Goal: Task Accomplishment & Management: Manage account settings

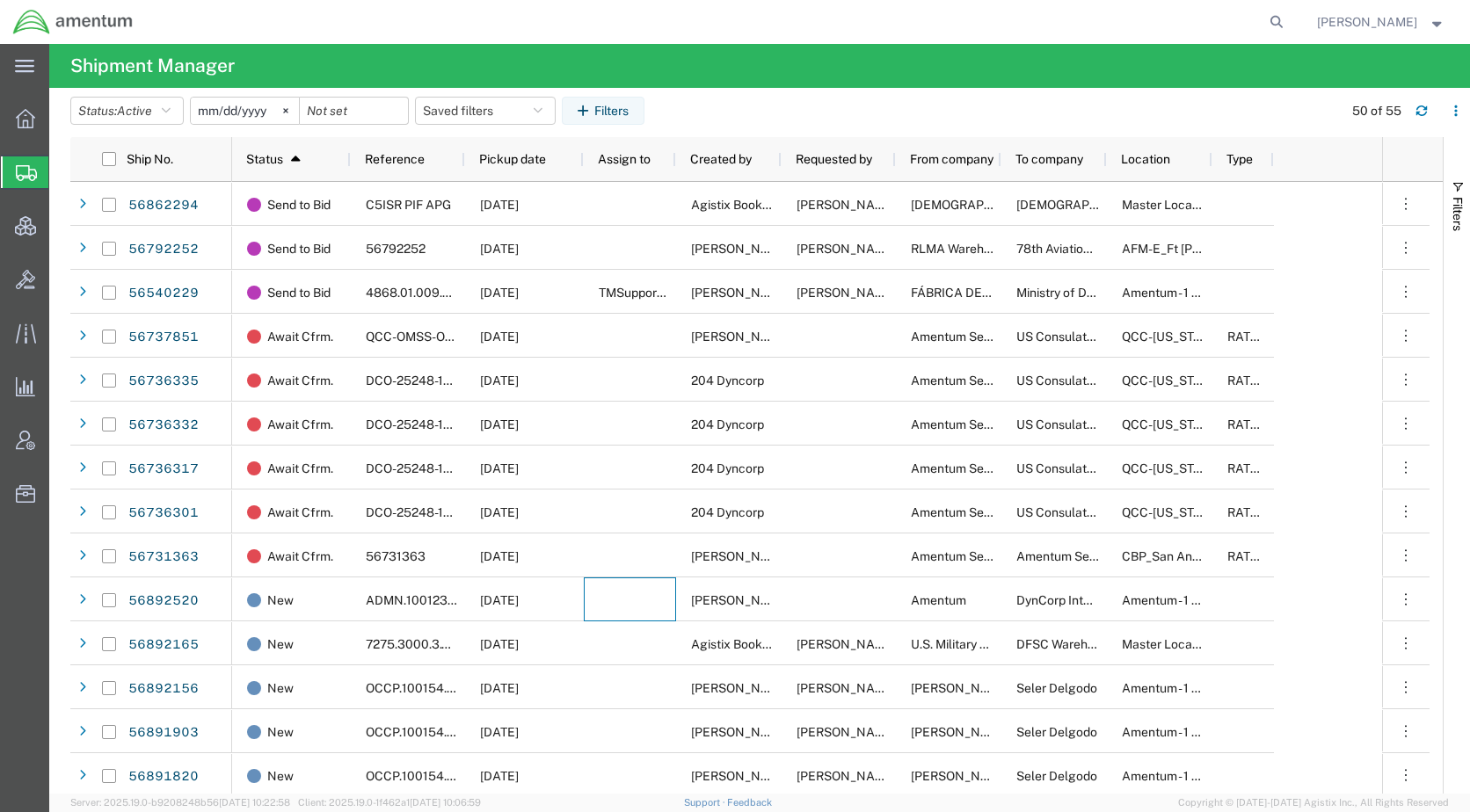
scroll to position [264, 0]
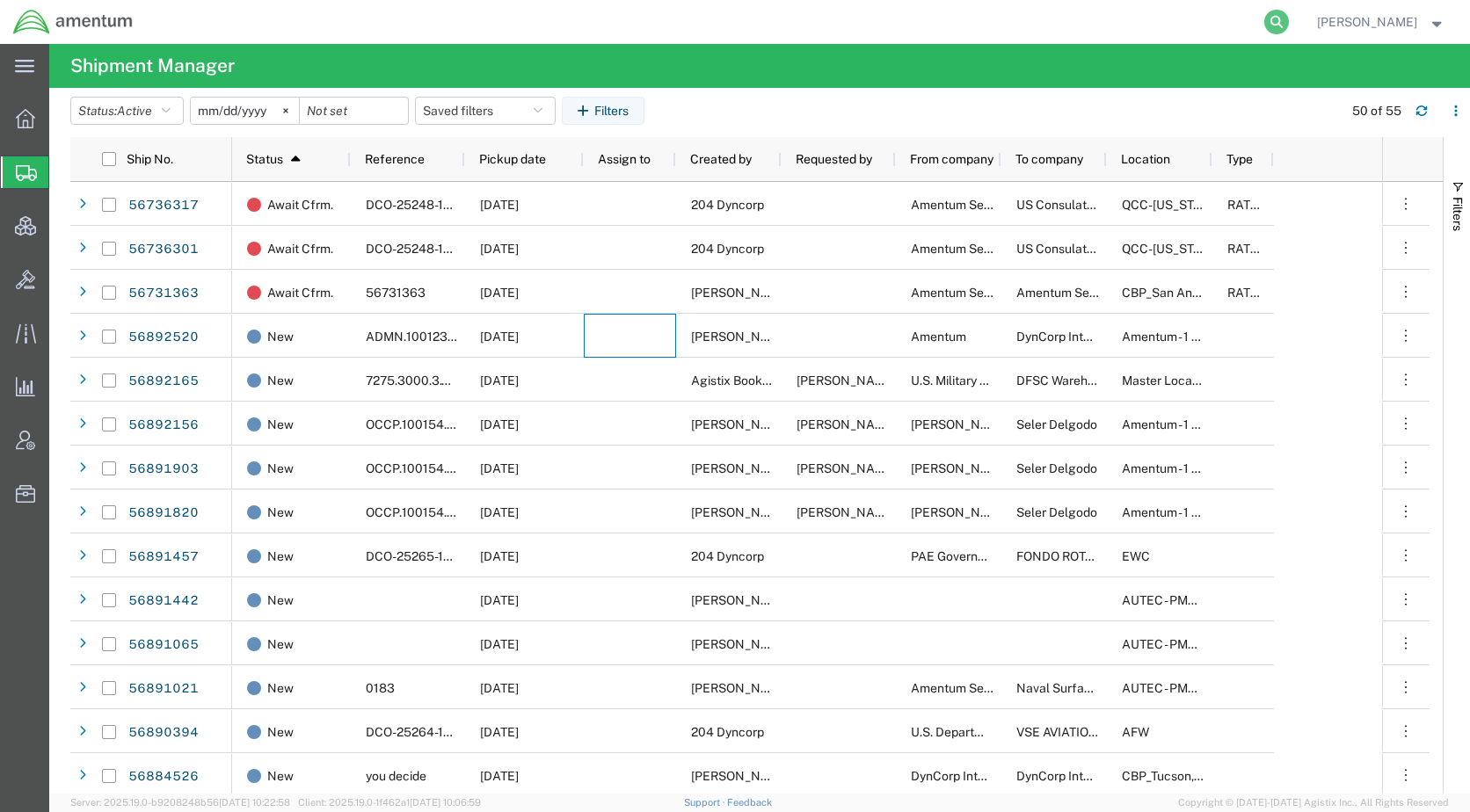
click at [1289, 18] on icon at bounding box center [1276, 21] width 24 height 24
paste input "56891419"
drag, startPoint x: 874, startPoint y: 22, endPoint x: 747, endPoint y: 22, distance: 127.0
click at [747, 22] on div "56891419" at bounding box center [718, 21] width 1145 height 44
paste input "2520"
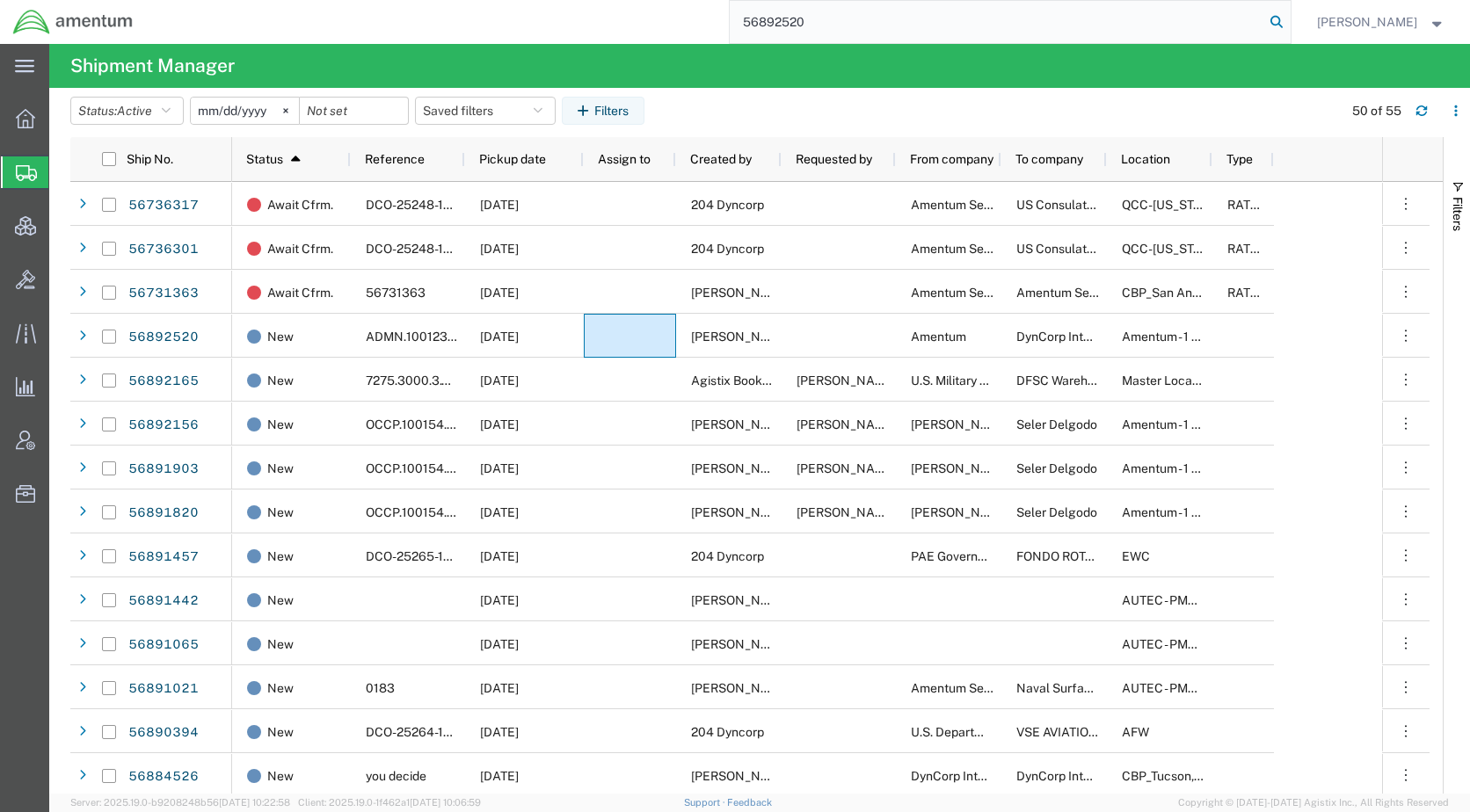
type input "56892520"
click at [1289, 15] on icon at bounding box center [1276, 21] width 24 height 24
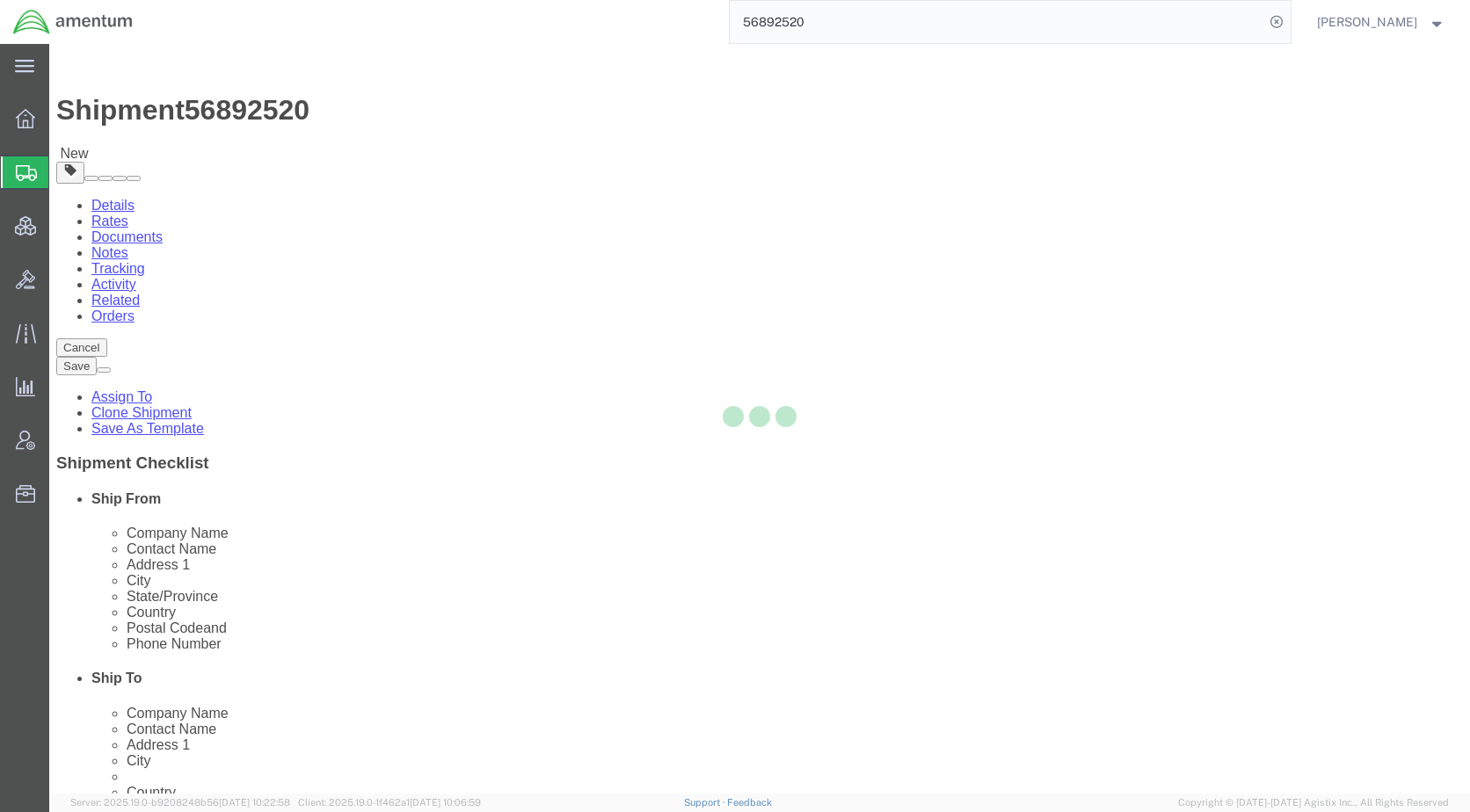
select select
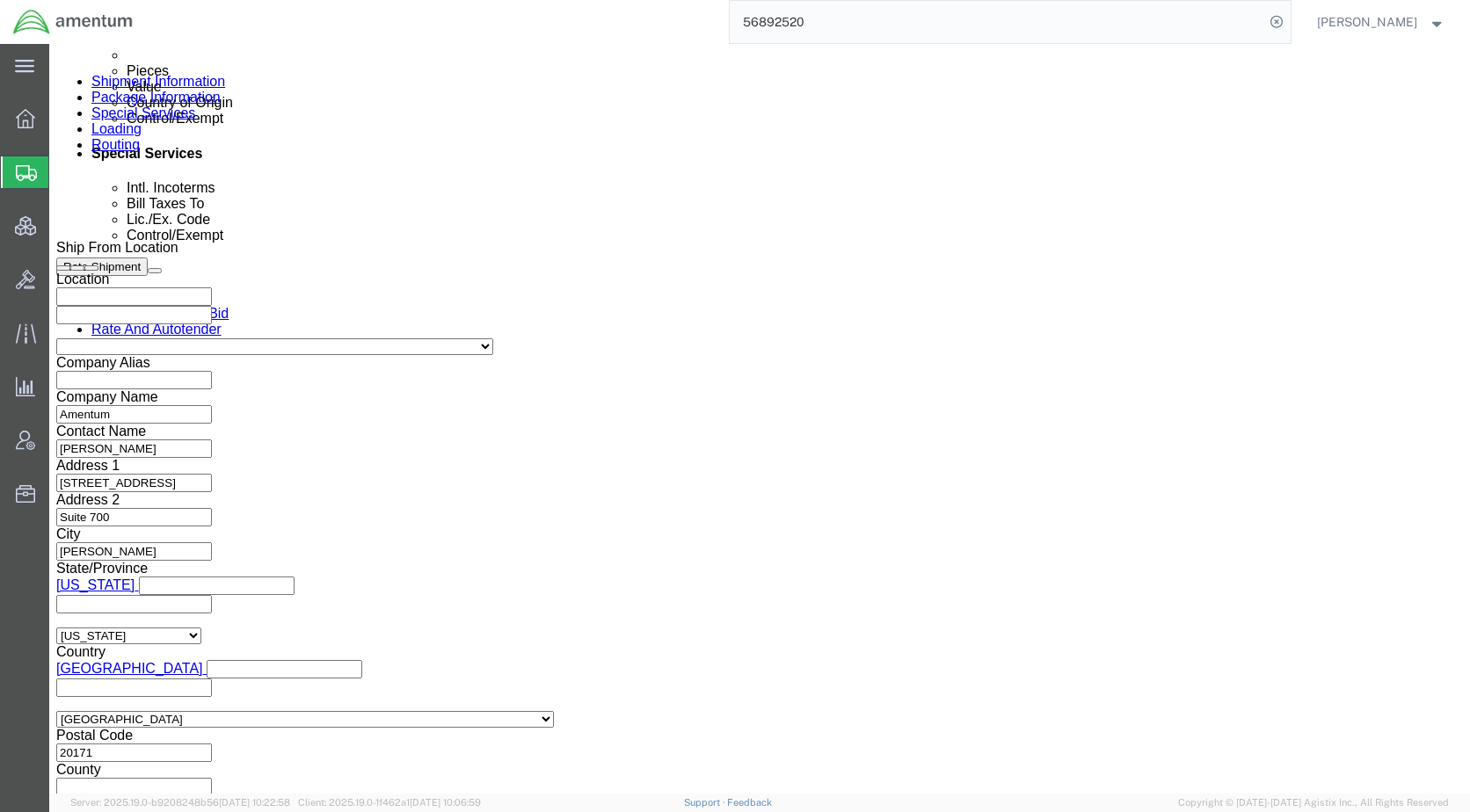
scroll to position [1107, 0]
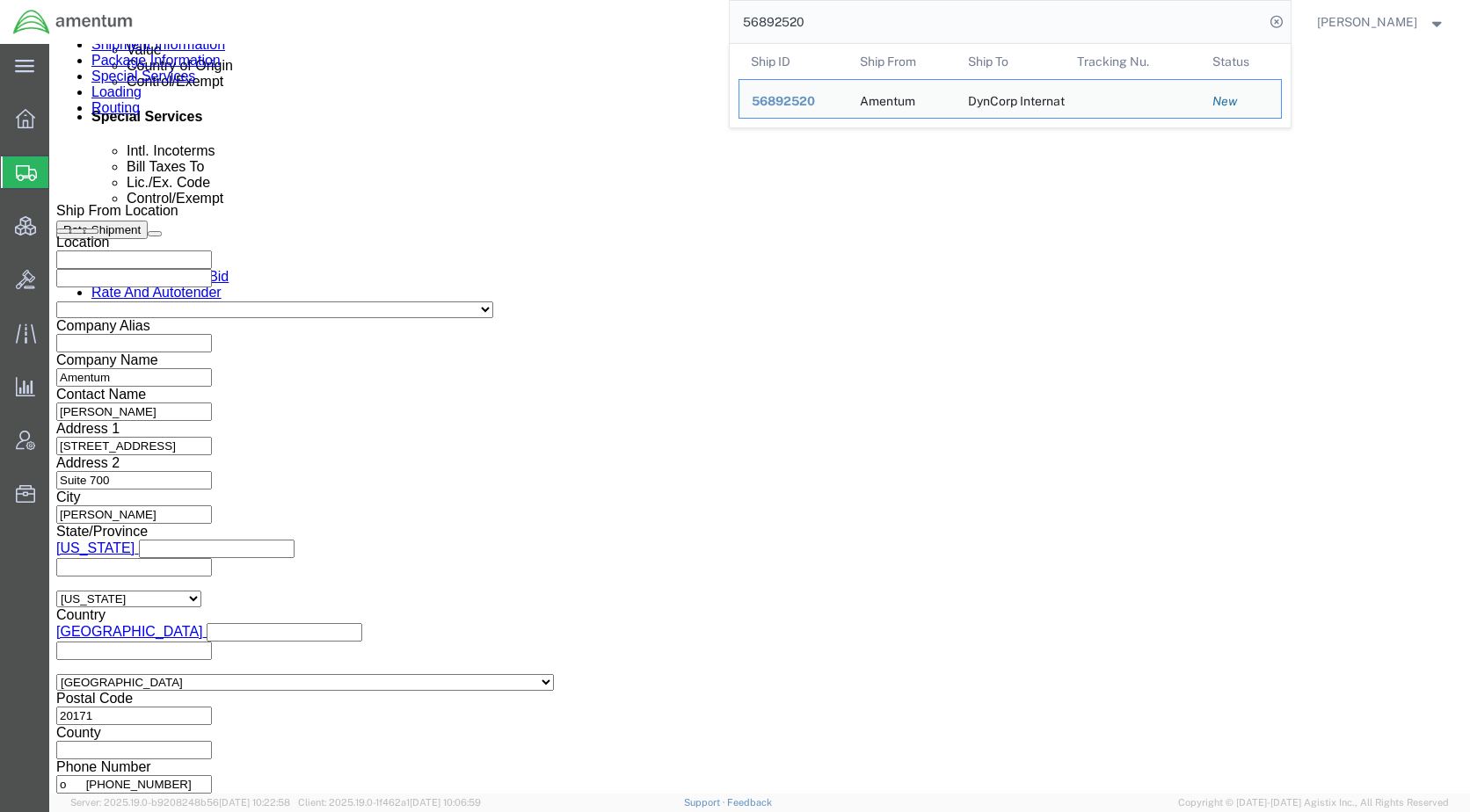
click link "Special Services"
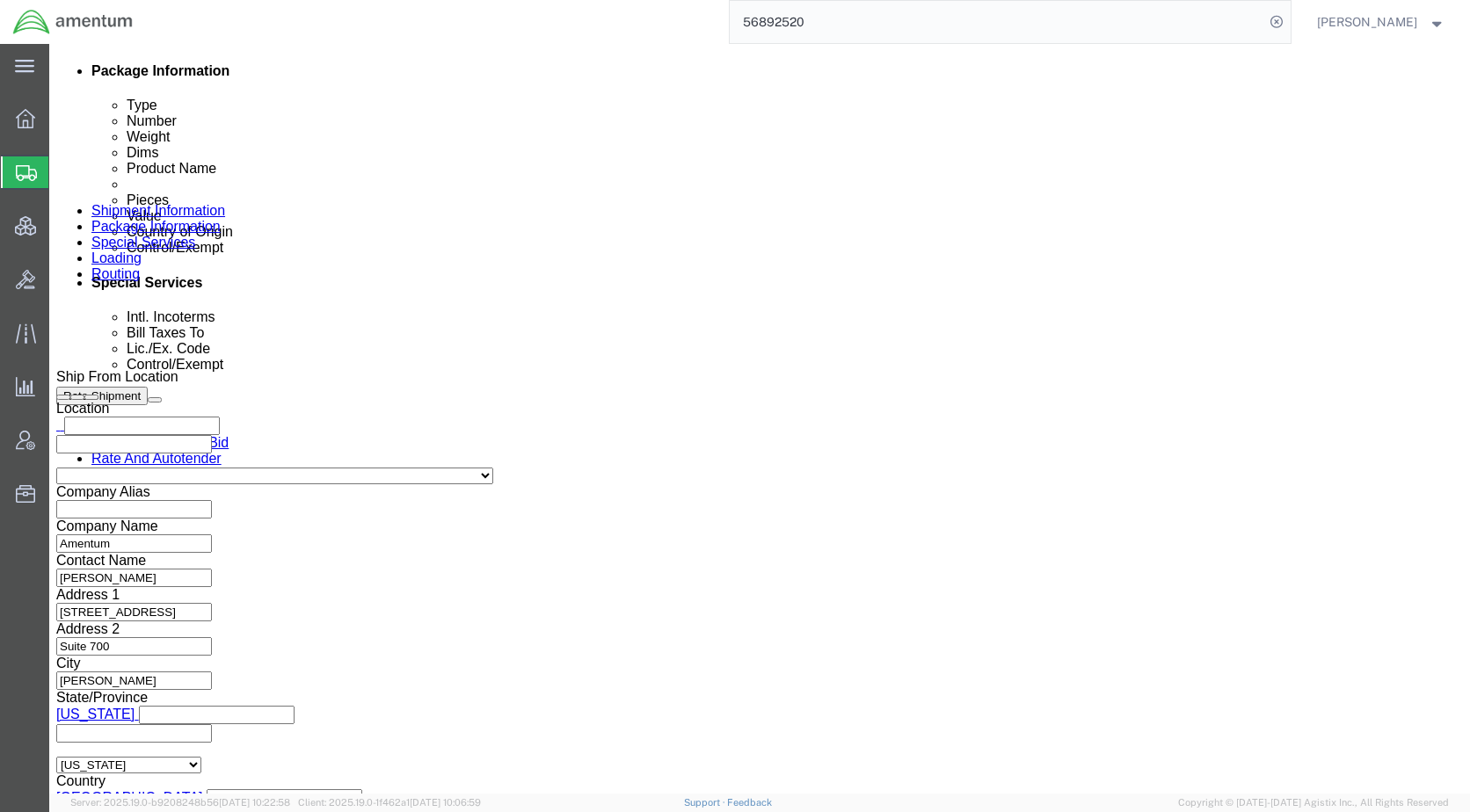
scroll to position [853, 0]
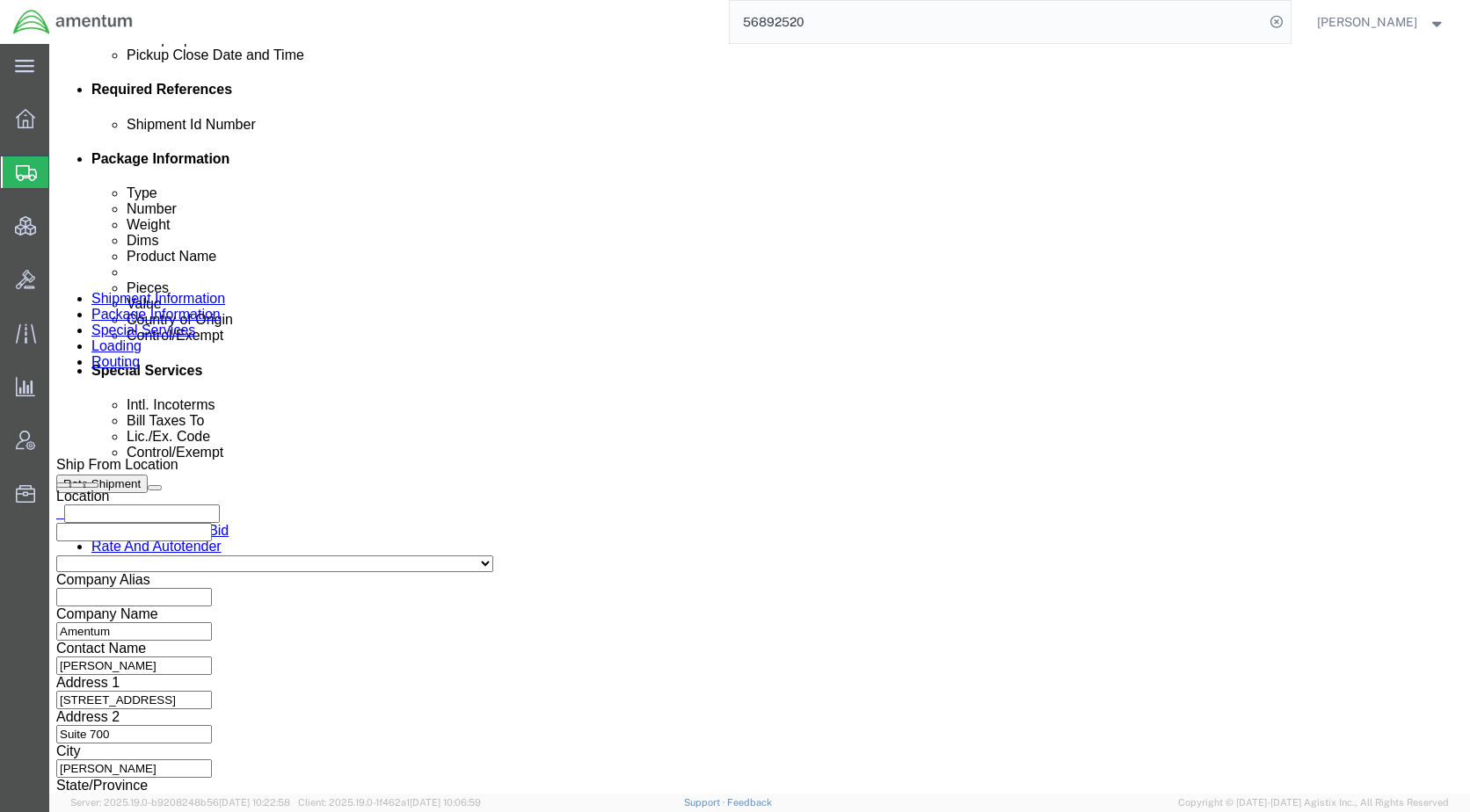
click link "Assign To"
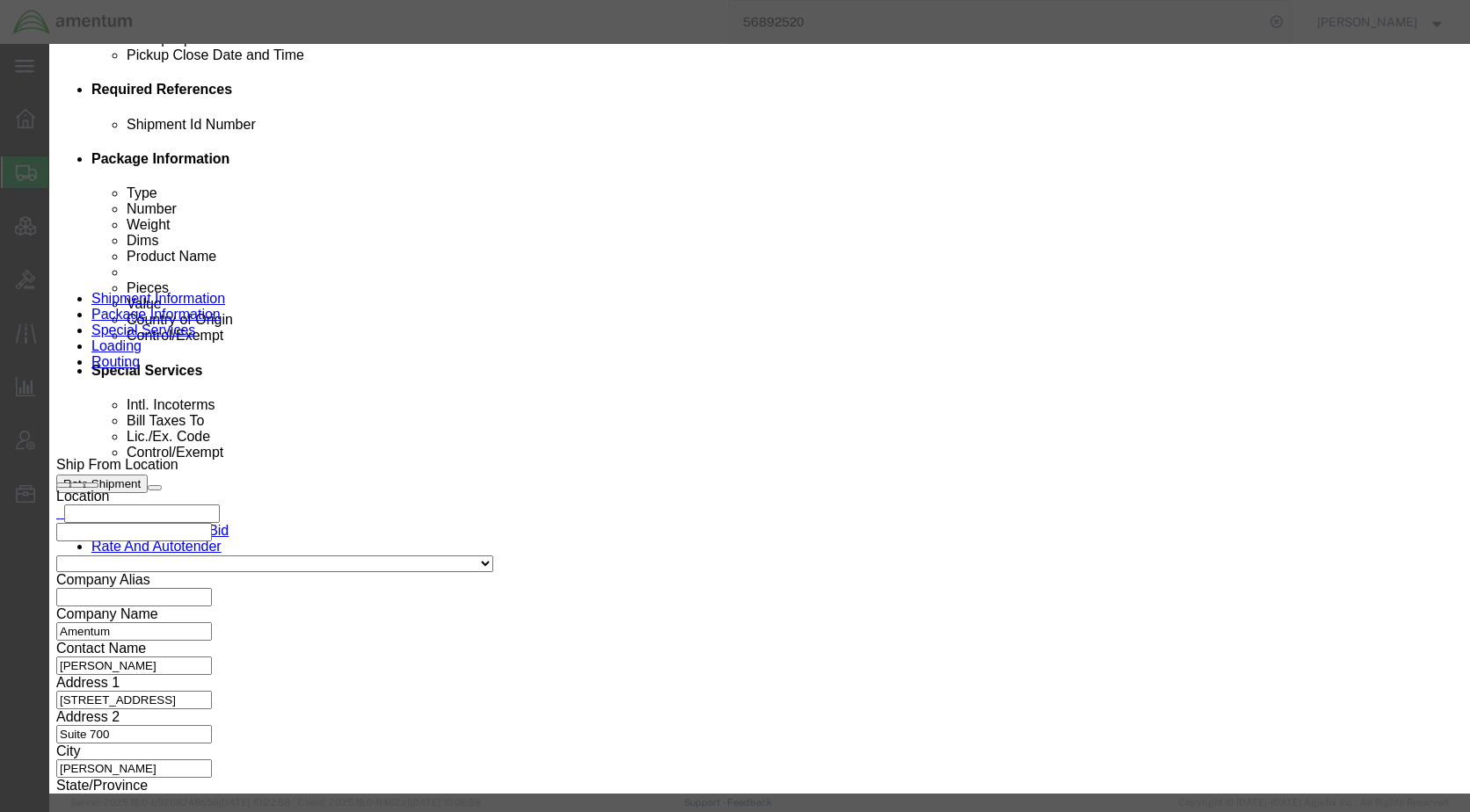
select select "107"
select select "134905"
click textarea "Message"
type textarea "Please provide an EEI filing for this shipment moving via FedEx. Thank you."
click div "Assign Cancel"
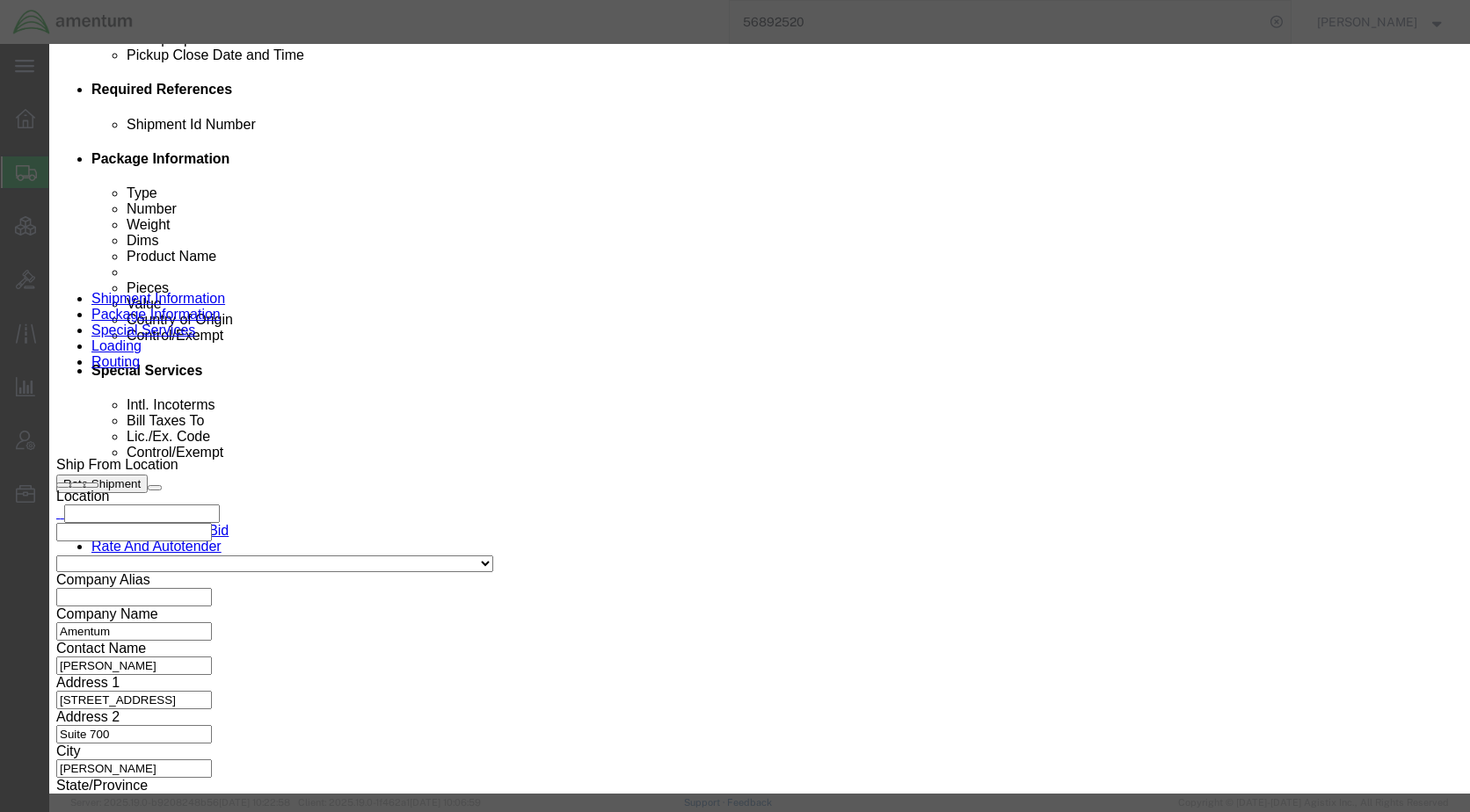
click button "Assign"
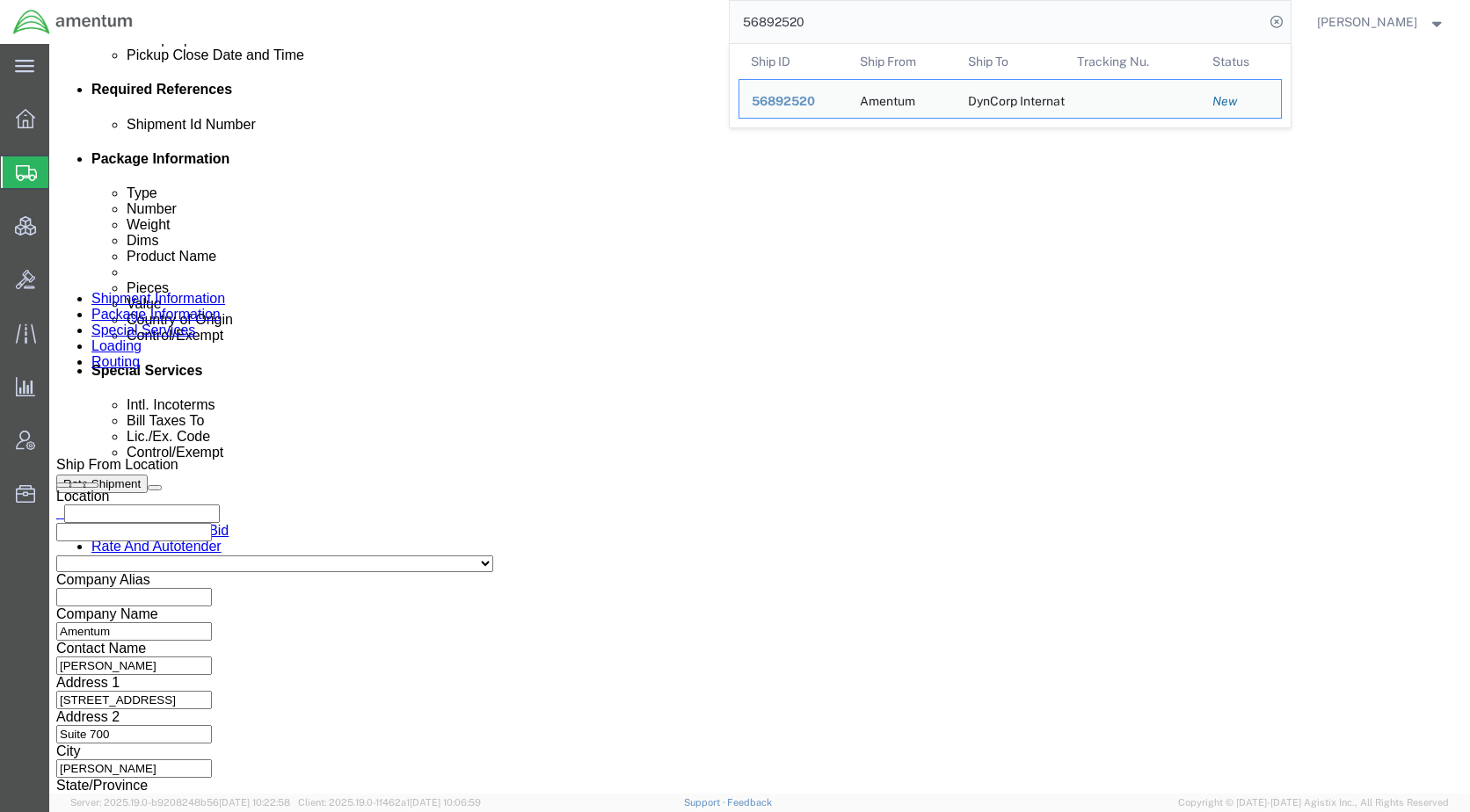
drag, startPoint x: 894, startPoint y: 17, endPoint x: 772, endPoint y: 17, distance: 122.0
click at [772, 17] on input "56892520" at bounding box center [997, 21] width 535 height 42
paste input "763"
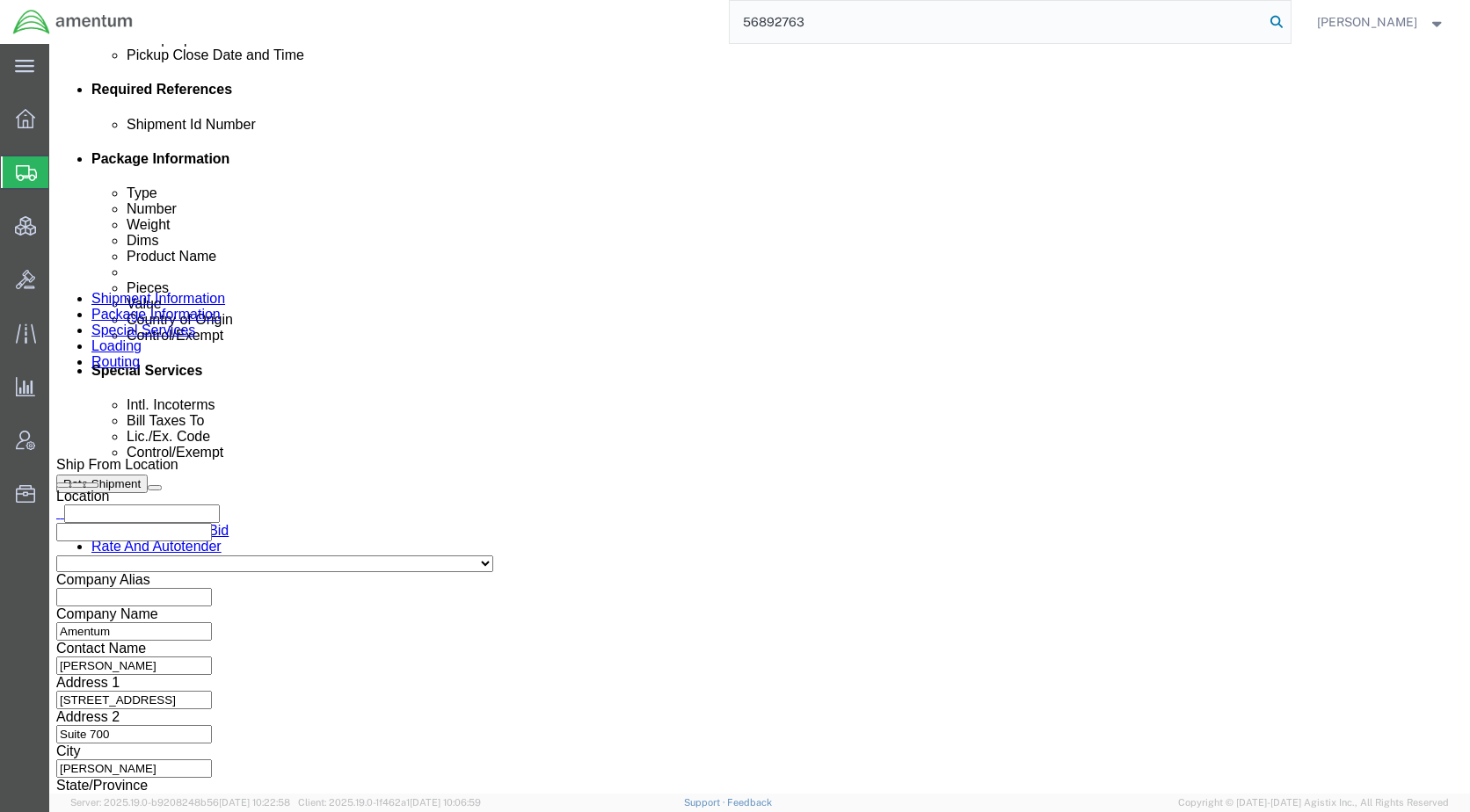
type input "56892763"
click at [1289, 17] on icon at bounding box center [1276, 21] width 24 height 24
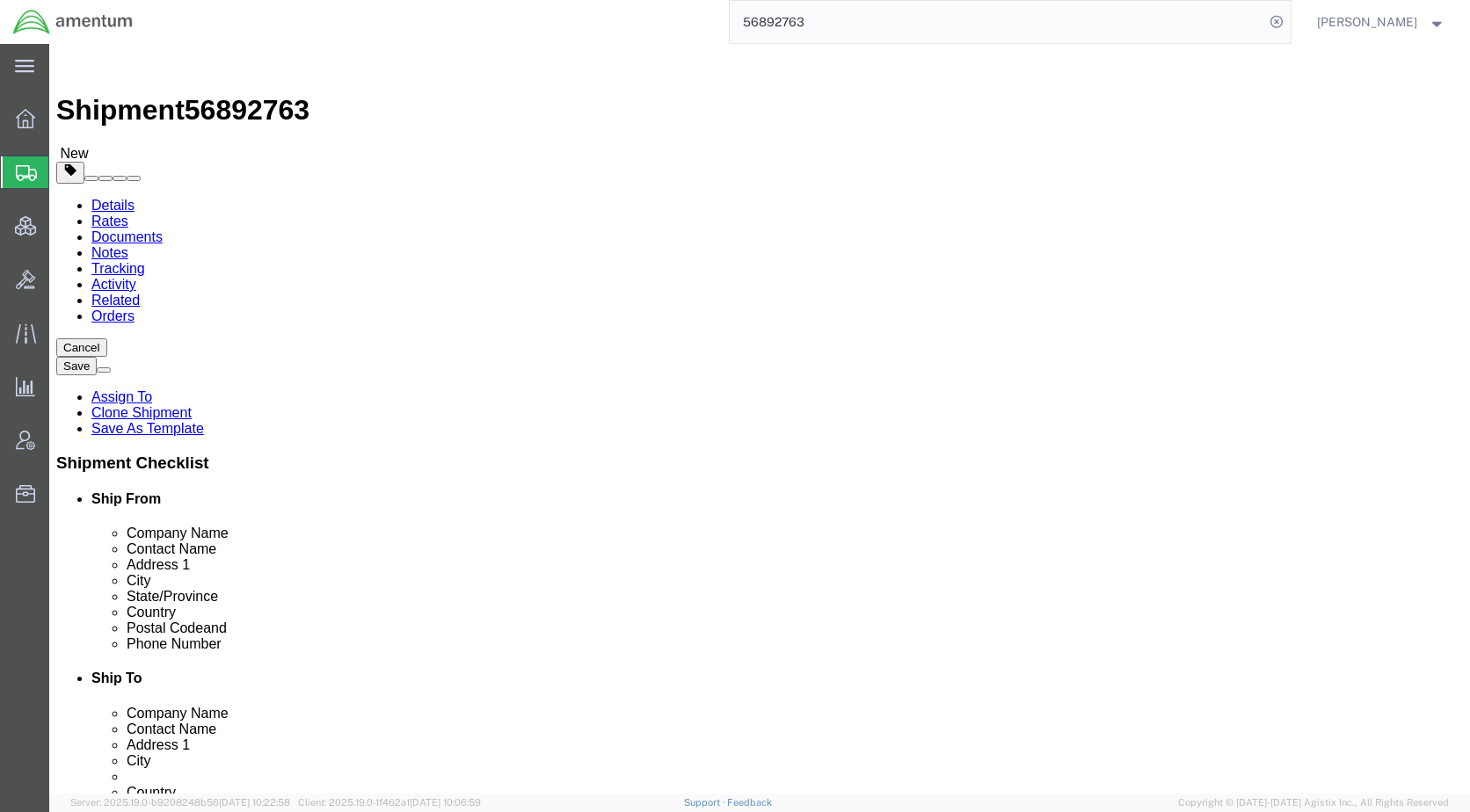
click link "Special Services"
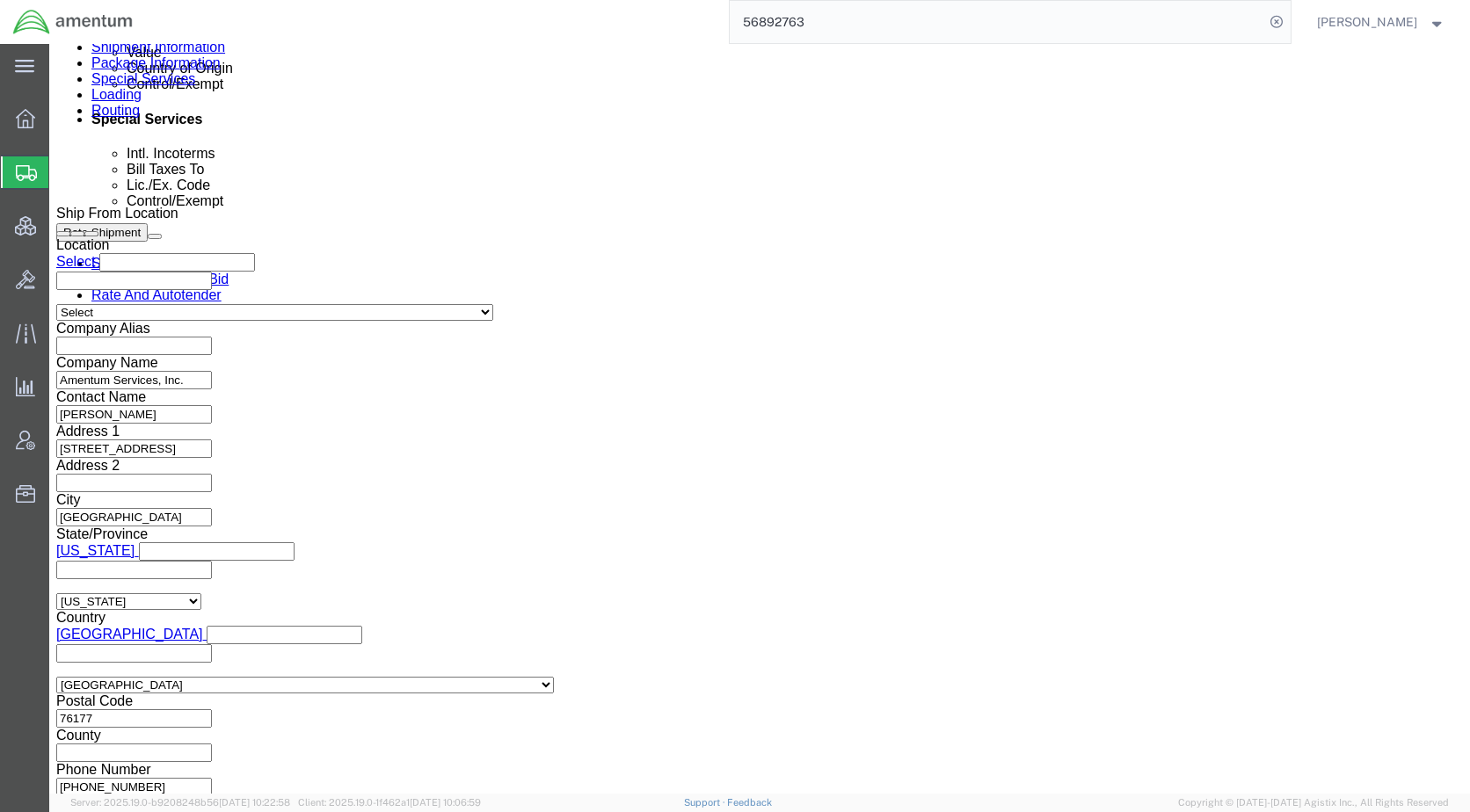
scroll to position [1230, 0]
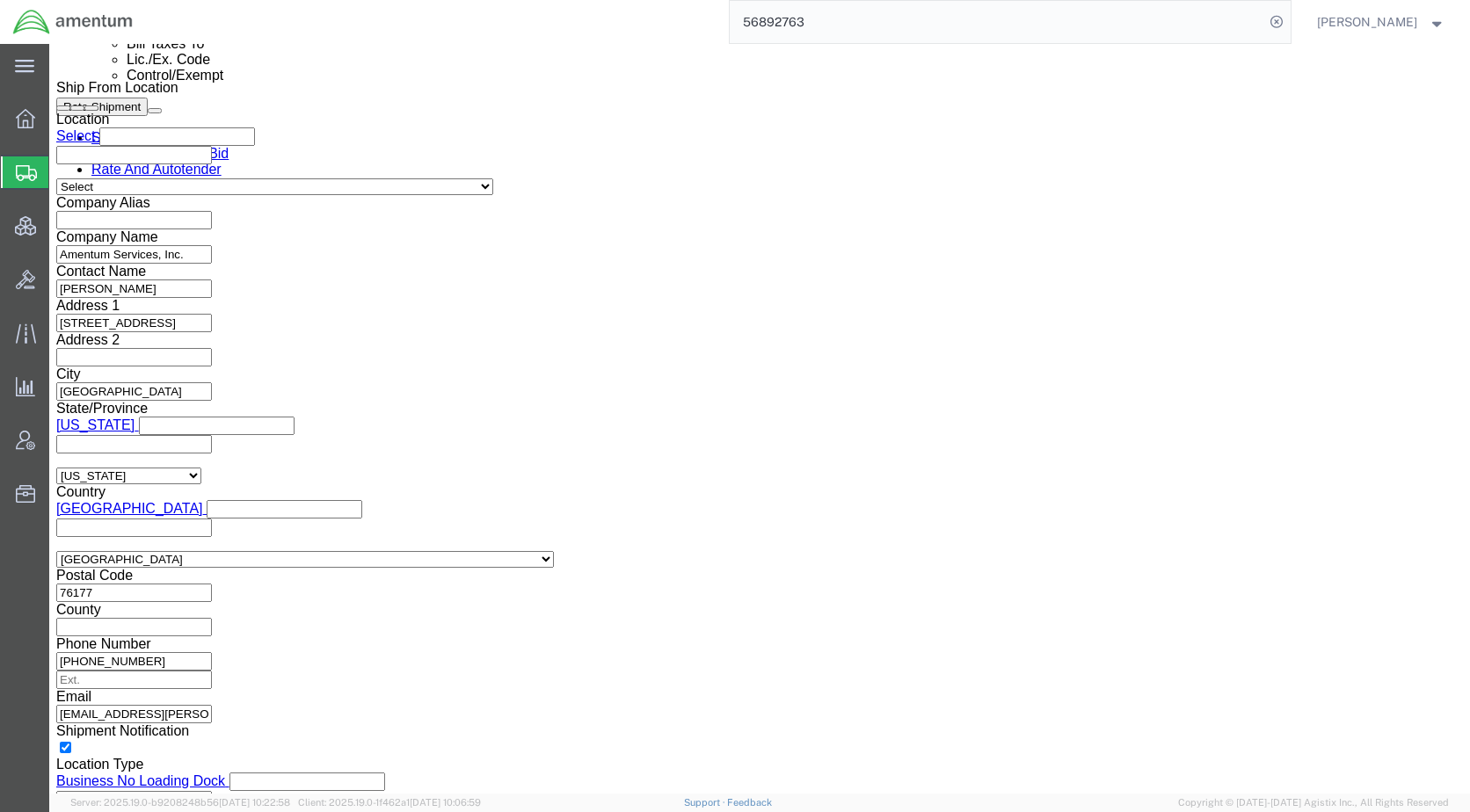
drag, startPoint x: 1311, startPoint y: 92, endPoint x: 1207, endPoint y: 380, distance: 306.2
click link "Assign To"
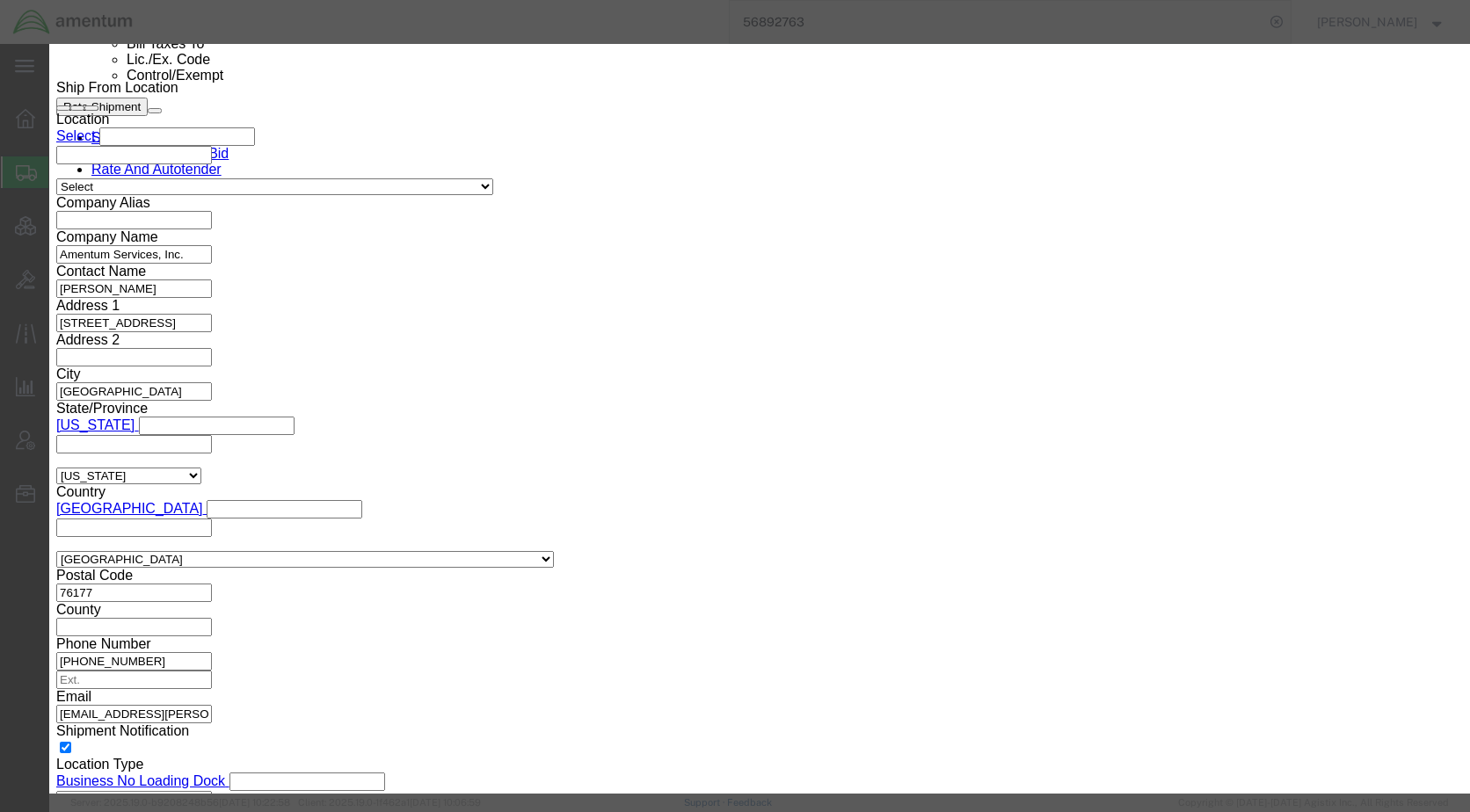
drag, startPoint x: 700, startPoint y: 175, endPoint x: 750, endPoint y: 205, distance: 58.3
select select "107"
select select "134905"
click textarea "Message"
type textarea "Please provide an EEI filing for this shipment moving via FedEx. Thank you."
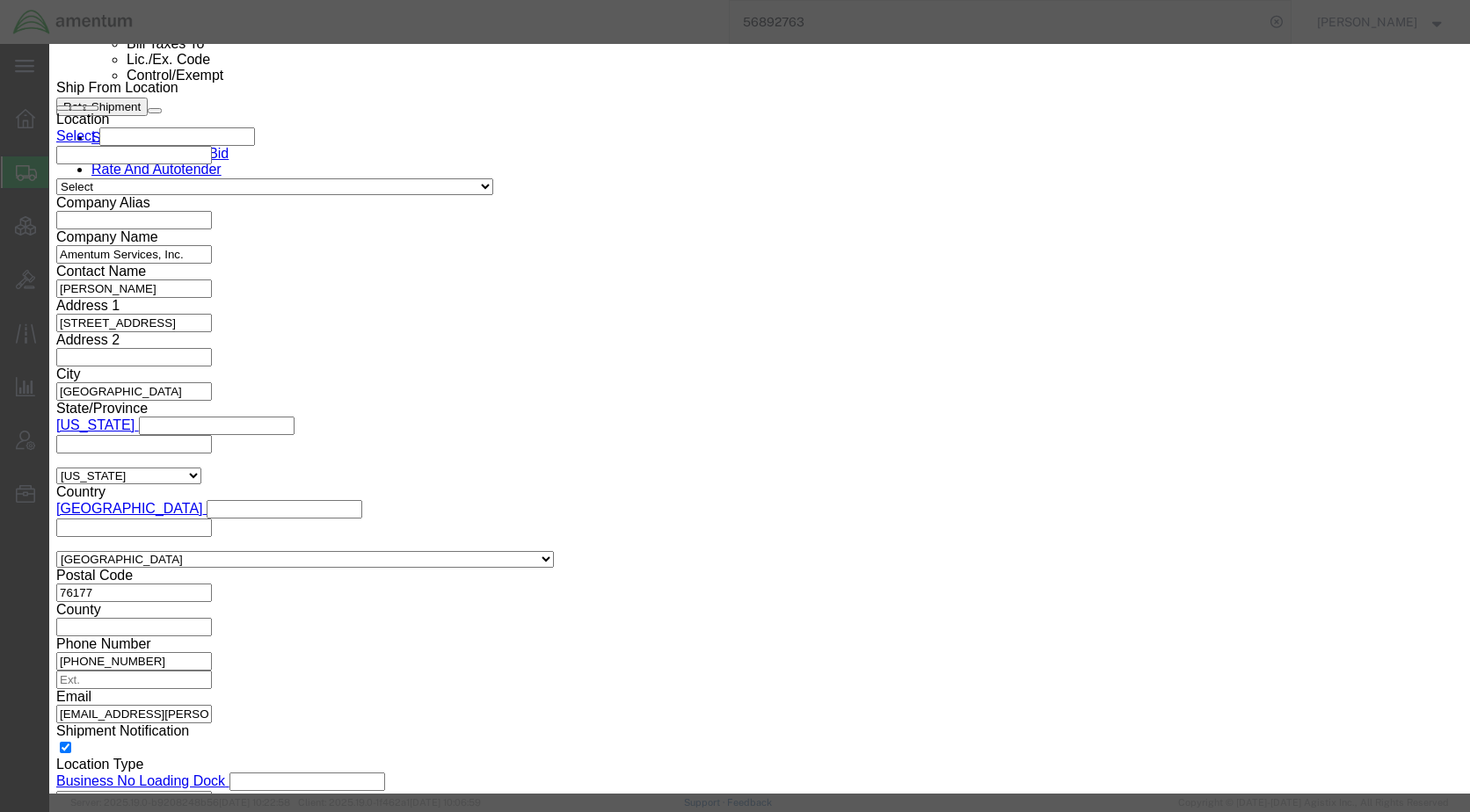
click button "Assign"
